Goal: Find specific page/section: Find specific page/section

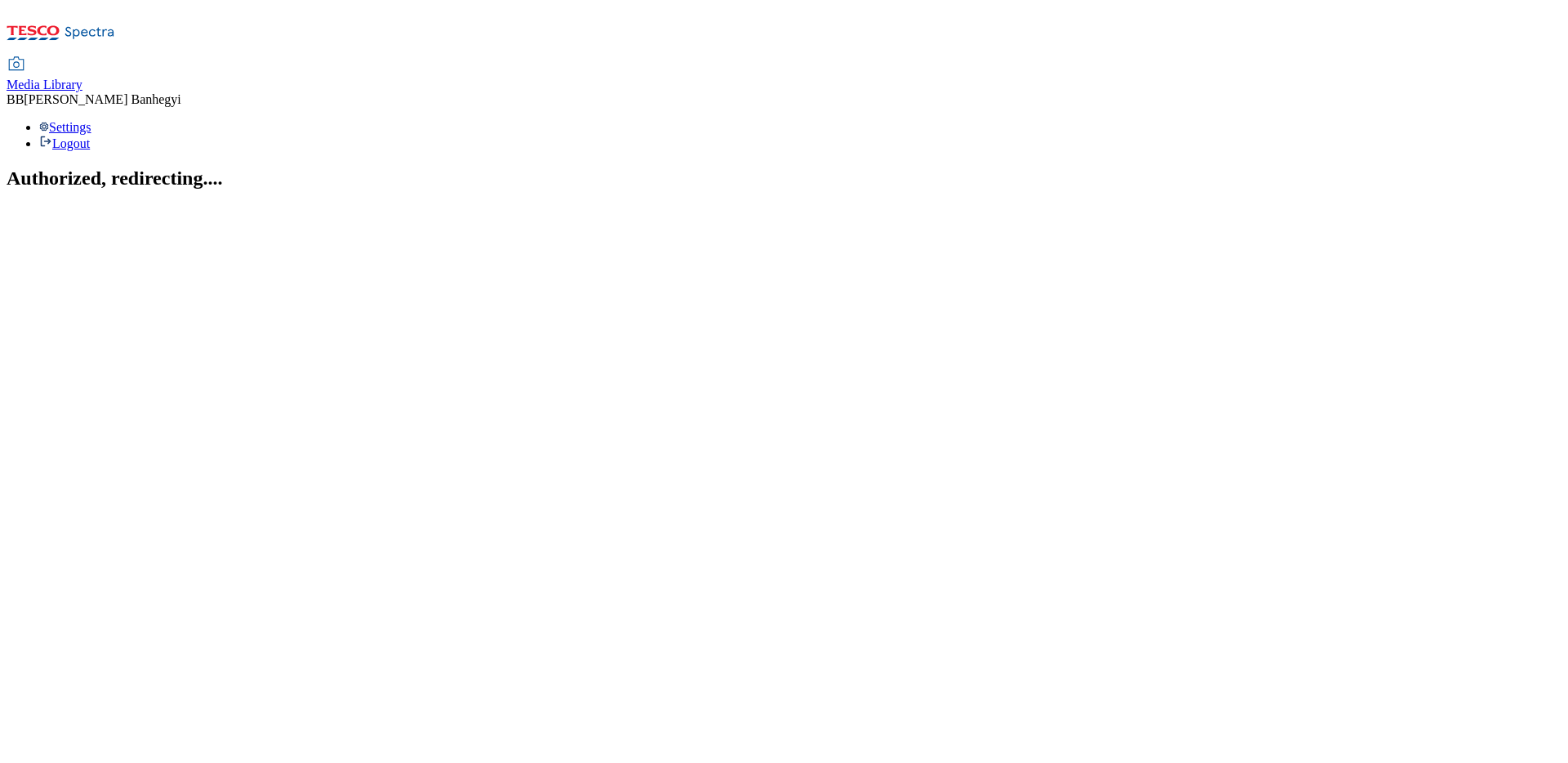
click at [83, 77] on span "Media Library" at bounding box center [45, 84] width 76 height 14
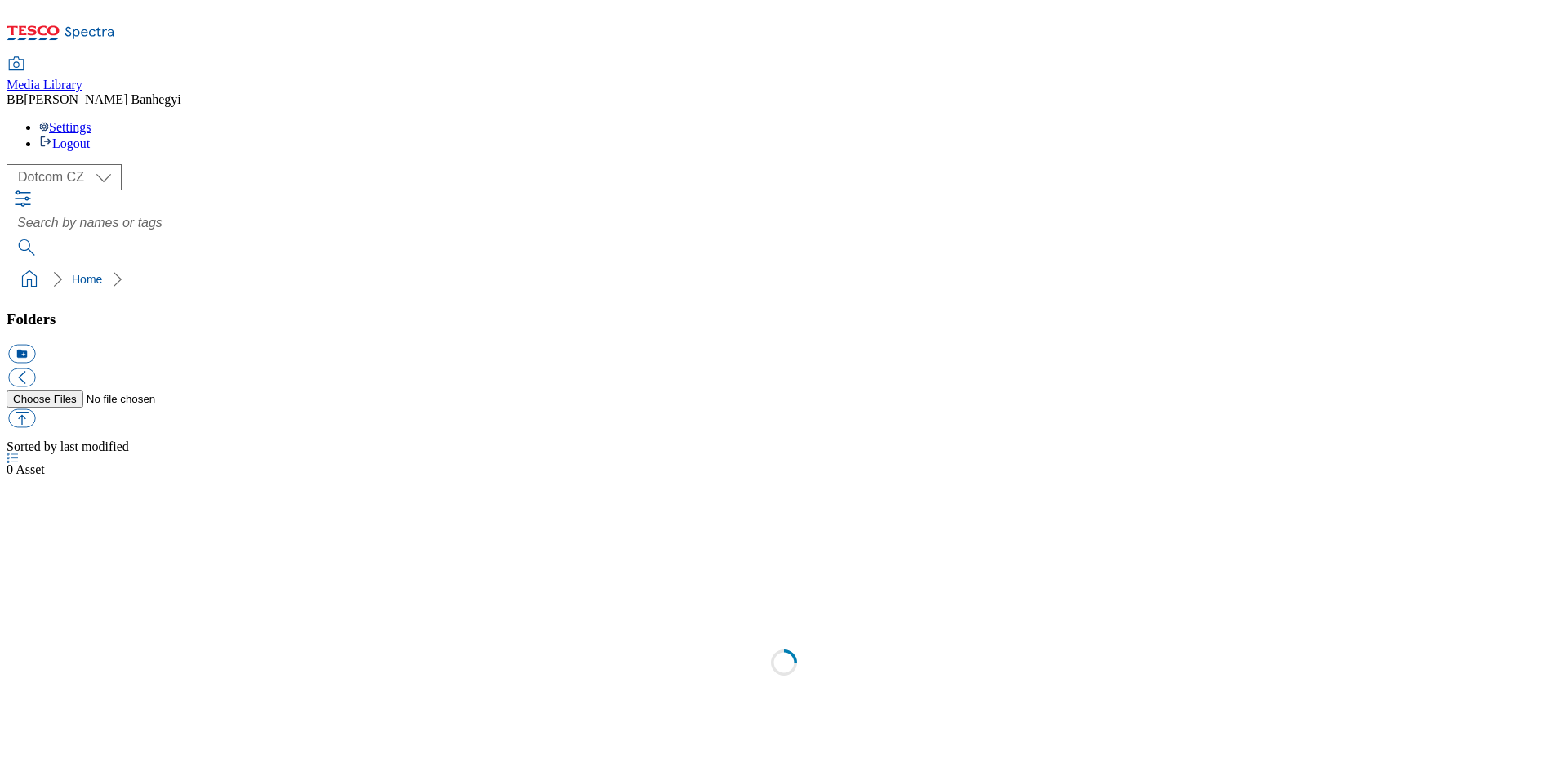
select select "flare-dotcom-cz"
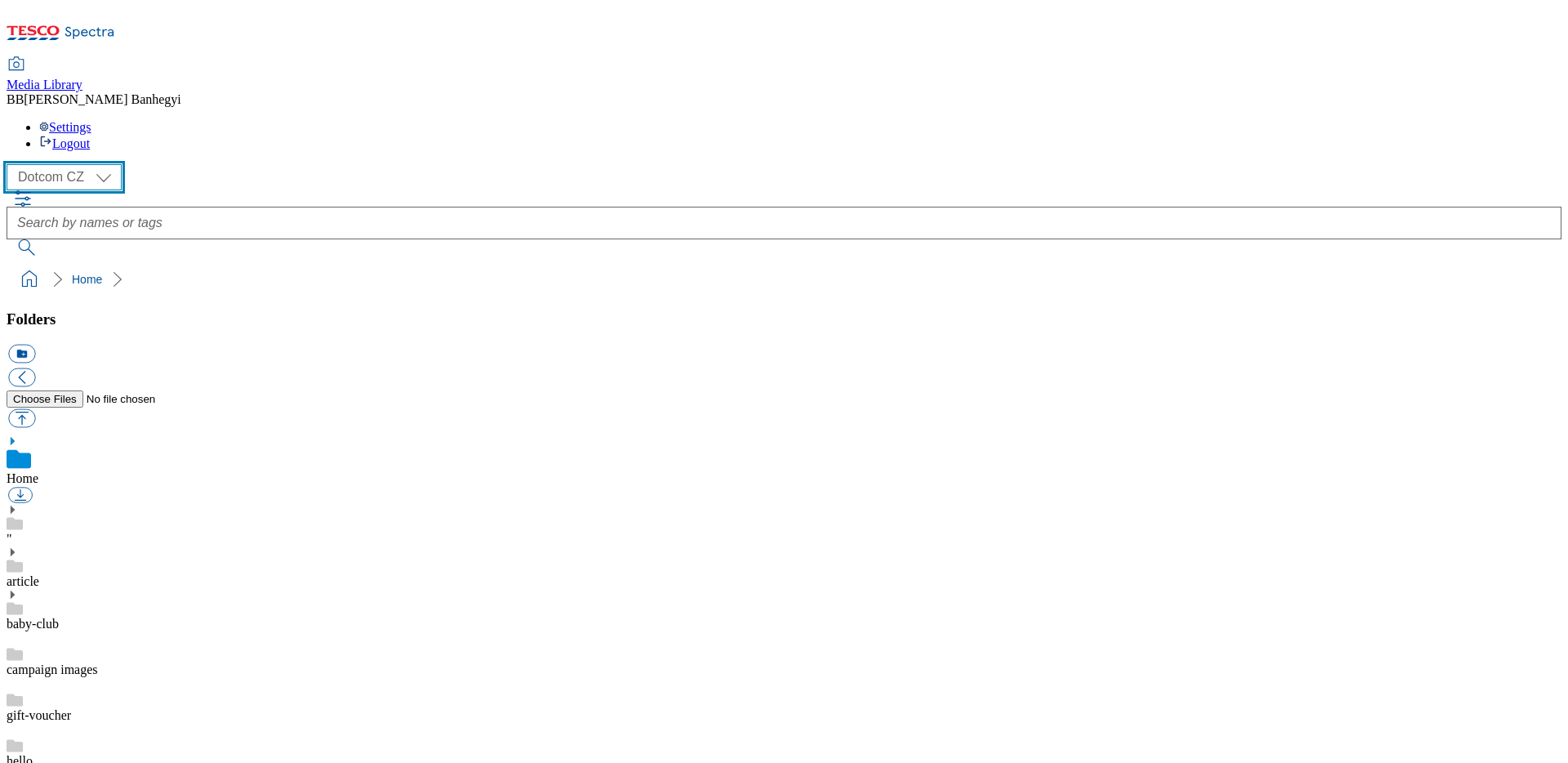
click at [103, 164] on select "Dotcom CZ Dotcom SK Dotcom UK" at bounding box center [64, 177] width 115 height 26
click at [122, 546] on div "article" at bounding box center [784, 567] width 1554 height 42
click at [18, 528] on icon at bounding box center [12, 533] width 11 height 11
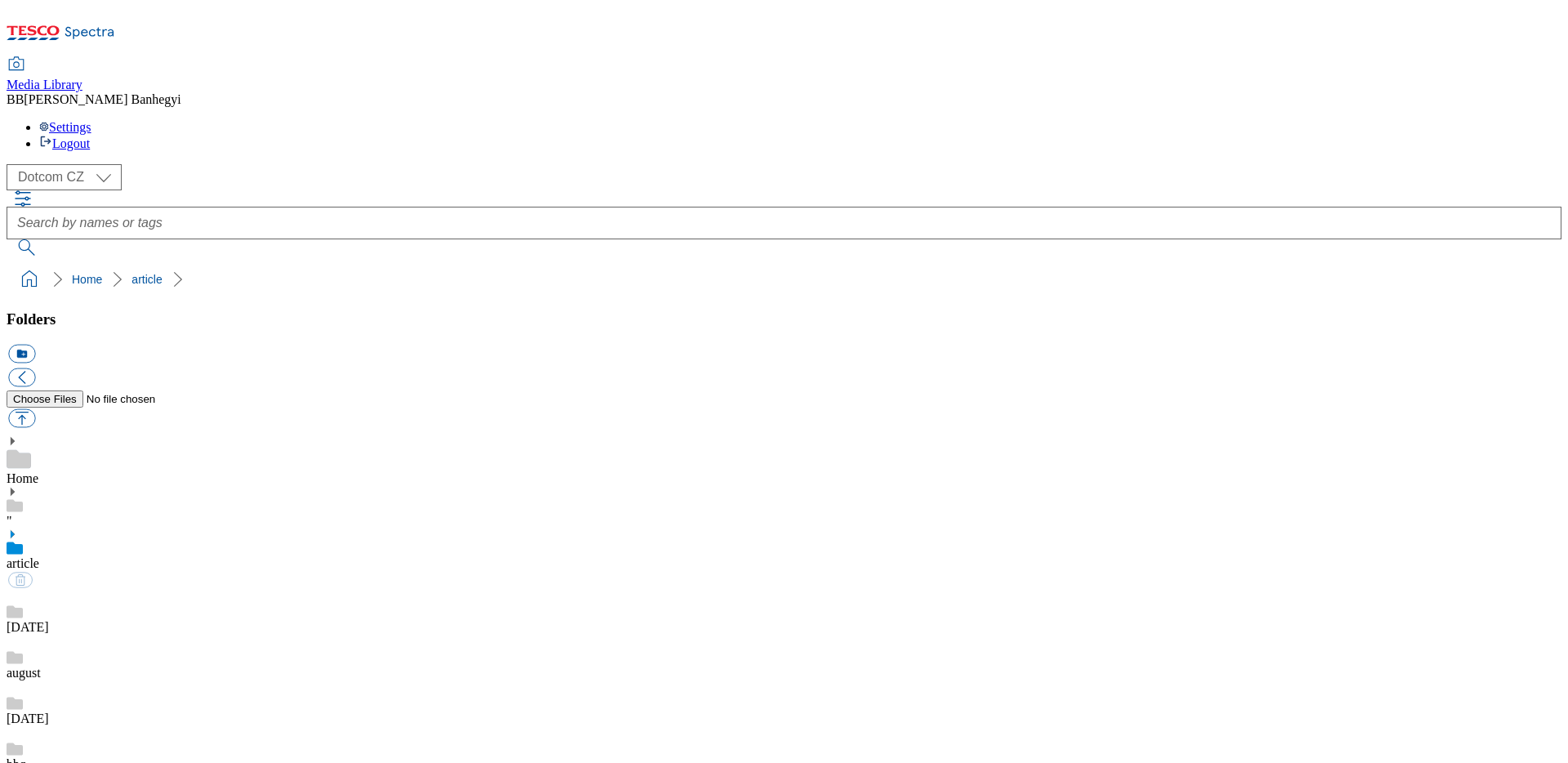
scroll to position [52, 0]
drag, startPoint x: 1057, startPoint y: 682, endPoint x: 1170, endPoint y: 694, distance: 113.6
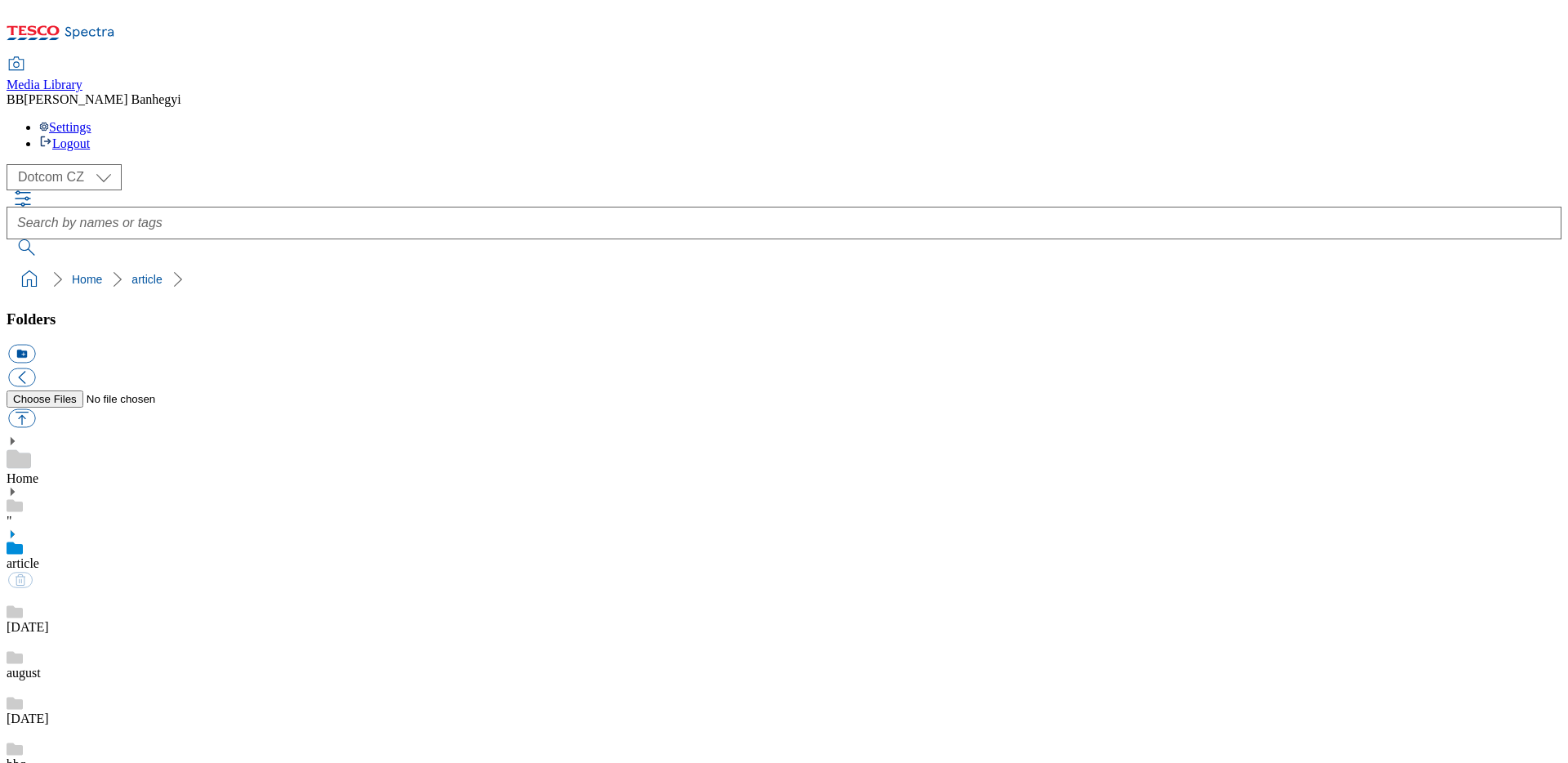
scroll to position [237, 0]
drag, startPoint x: 1136, startPoint y: 618, endPoint x: 1218, endPoint y: 618, distance: 82.0
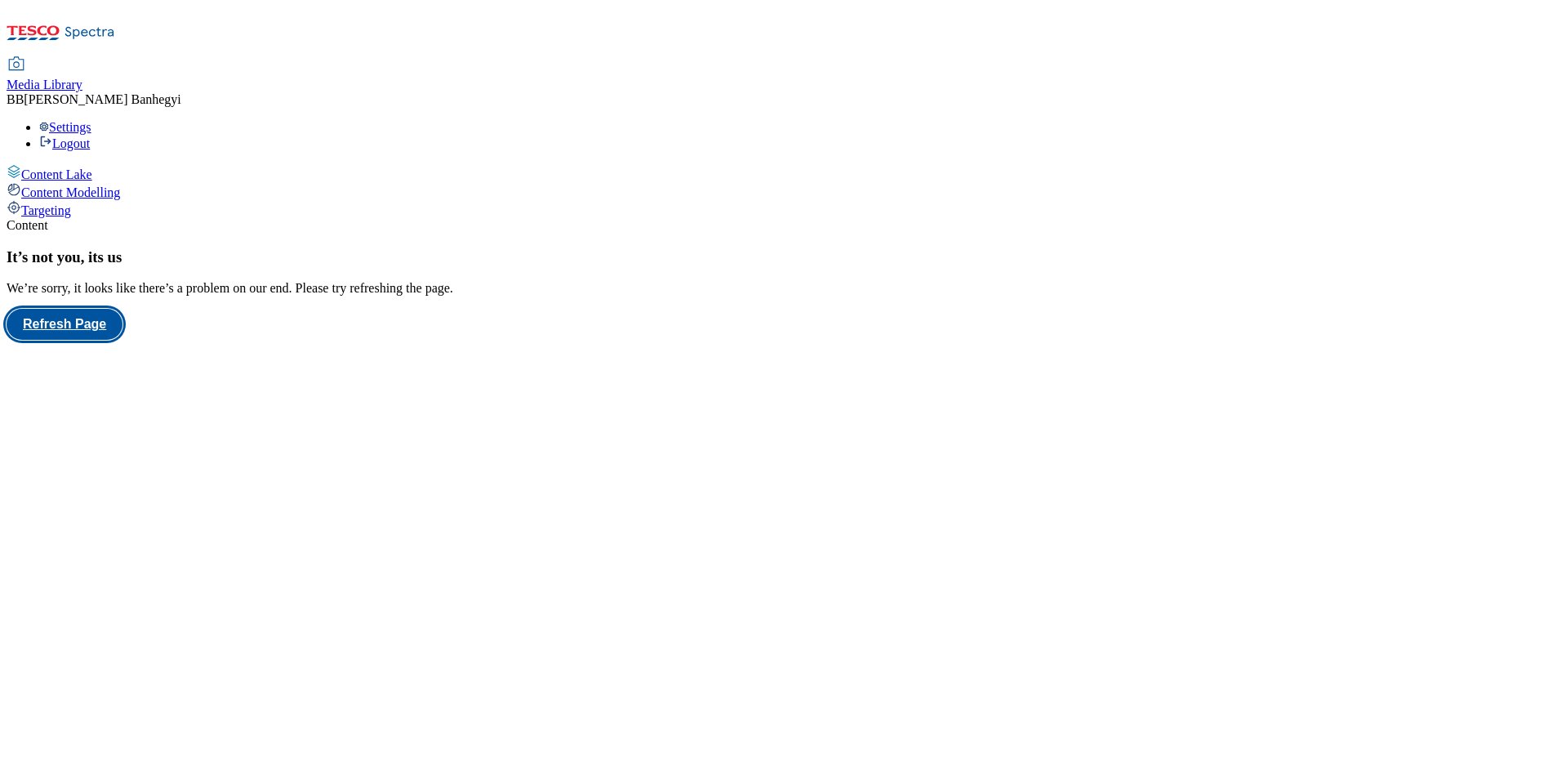
click at [122, 318] on button "Refresh Page" at bounding box center [64, 324] width 116 height 31
click at [71, 203] on span "Targeting" at bounding box center [46, 210] width 50 height 14
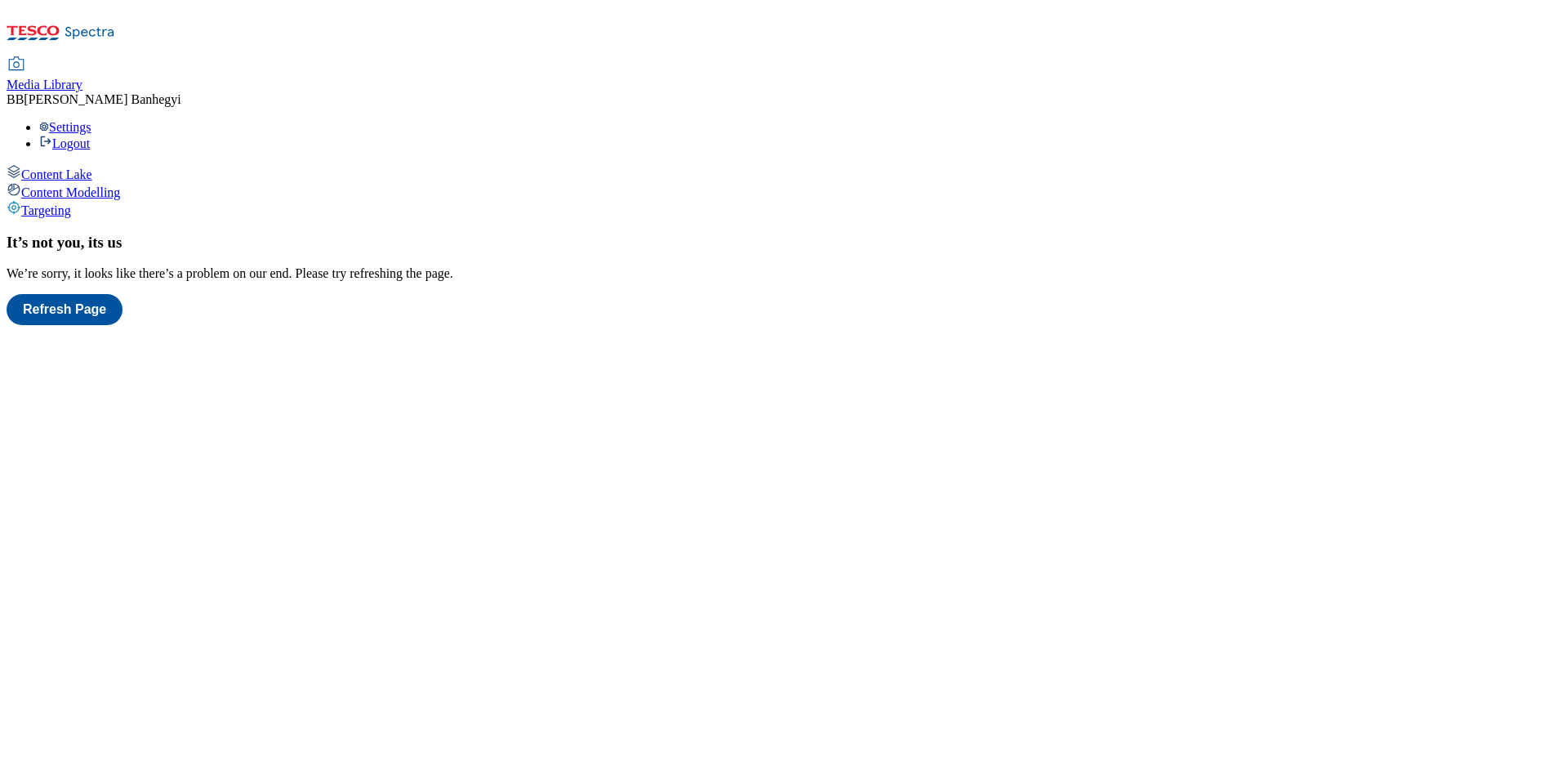
click at [92, 168] on span "Content Lake" at bounding box center [57, 175] width 71 height 14
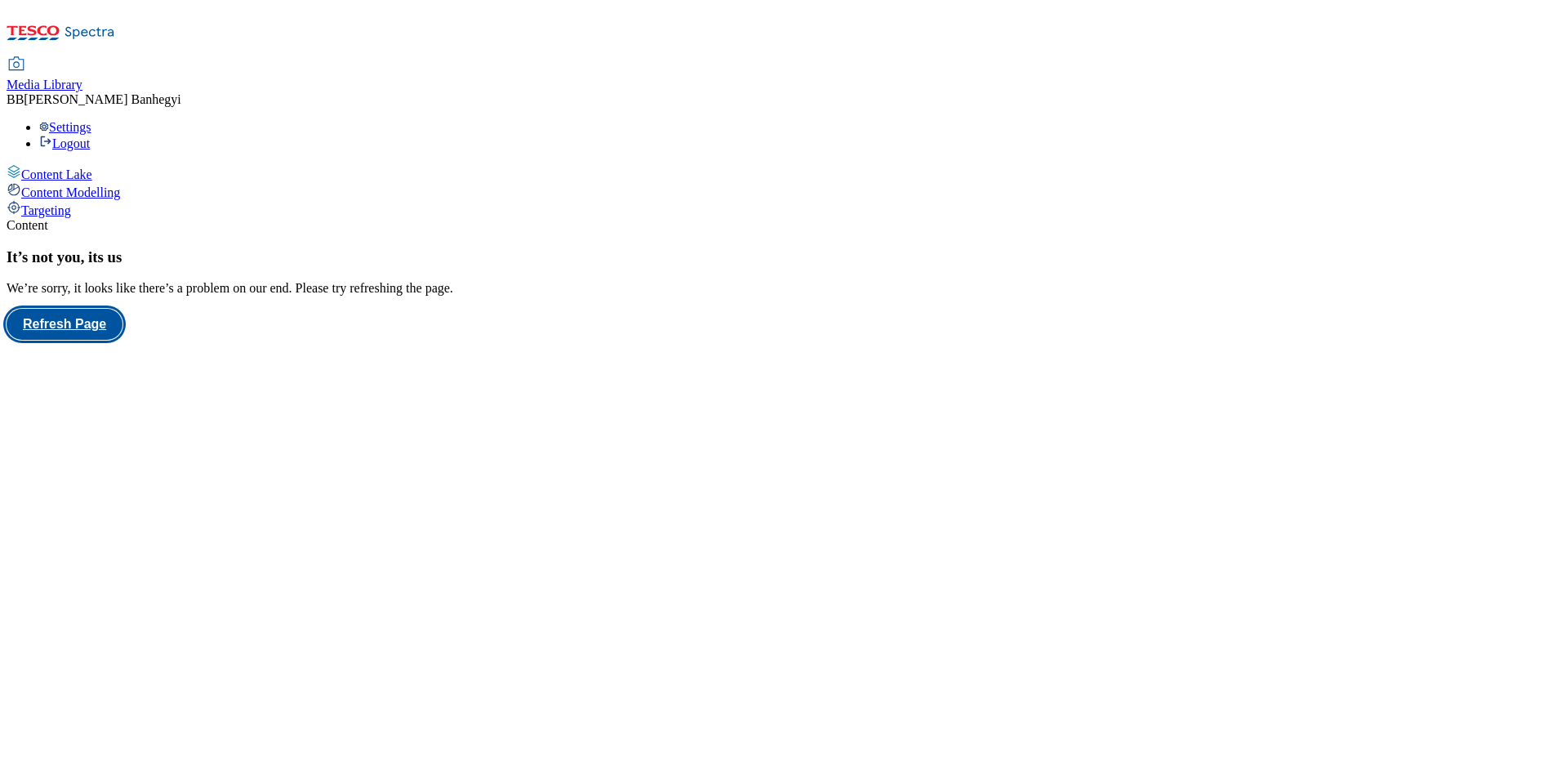
click at [122, 317] on button "Refresh Page" at bounding box center [64, 324] width 116 height 31
click at [122, 323] on button "Refresh Page" at bounding box center [64, 324] width 116 height 31
